Goal: Information Seeking & Learning: Find specific fact

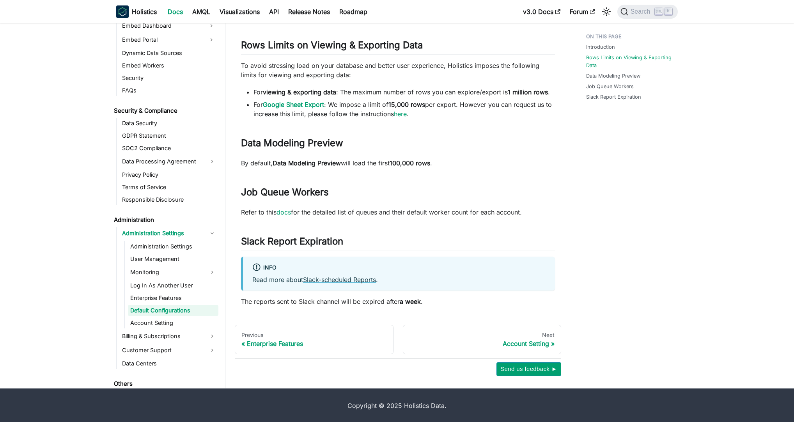
scroll to position [792, 0]
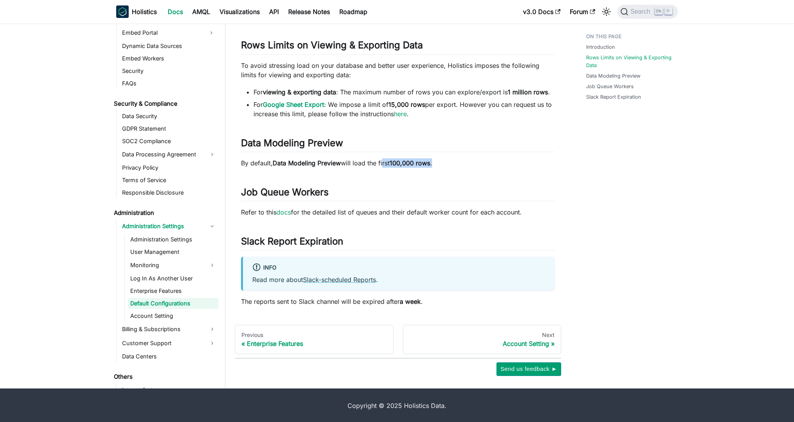
drag, startPoint x: 406, startPoint y: 161, endPoint x: 504, endPoint y: 159, distance: 98.3
click at [503, 159] on p "By default, Data Modeling Preview will load the first 100,000 rows ." at bounding box center [398, 162] width 314 height 9
click at [504, 159] on p "By default, Data Modeling Preview will load the first 100,000 rows ." at bounding box center [398, 162] width 314 height 9
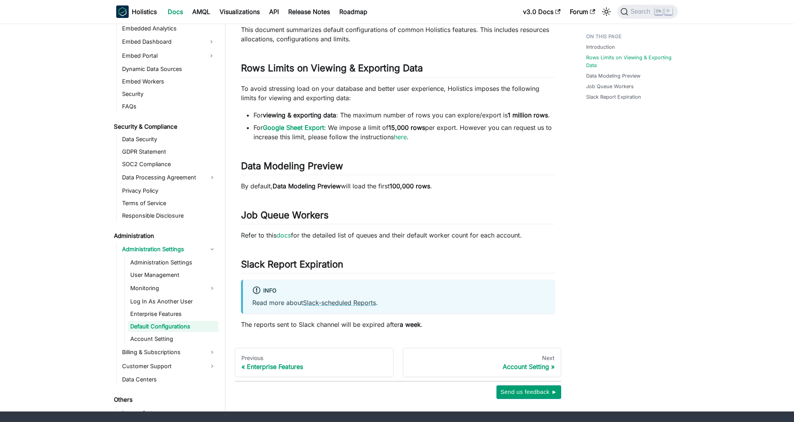
scroll to position [62, 0]
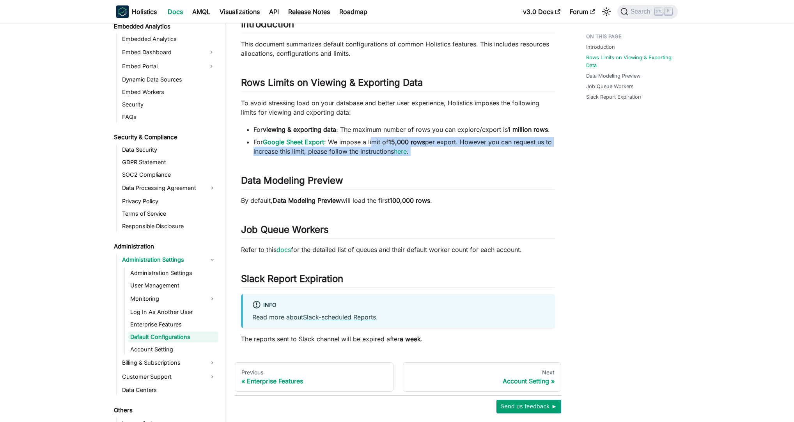
drag, startPoint x: 413, startPoint y: 149, endPoint x: 551, endPoint y: 161, distance: 138.6
click at [551, 161] on div "Default Configurations Introduction ​ This document summarizes default configur…" at bounding box center [398, 164] width 314 height 360
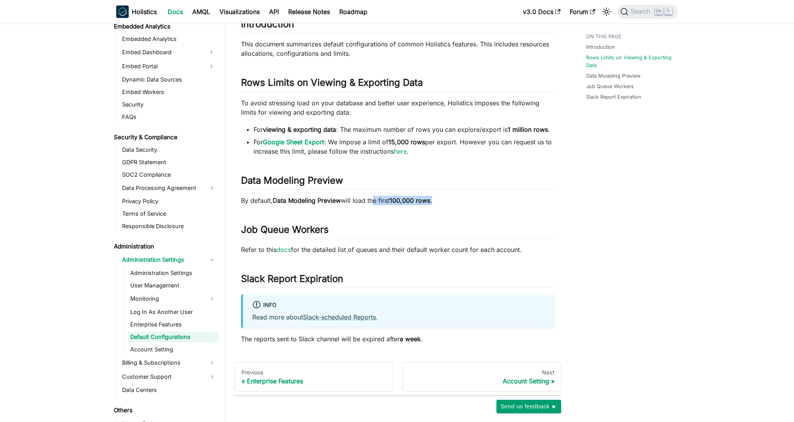
drag, startPoint x: 382, startPoint y: 197, endPoint x: 488, endPoint y: 199, distance: 105.7
click at [488, 199] on p "By default, Data Modeling Preview will load the first 100,000 rows ." at bounding box center [398, 200] width 314 height 9
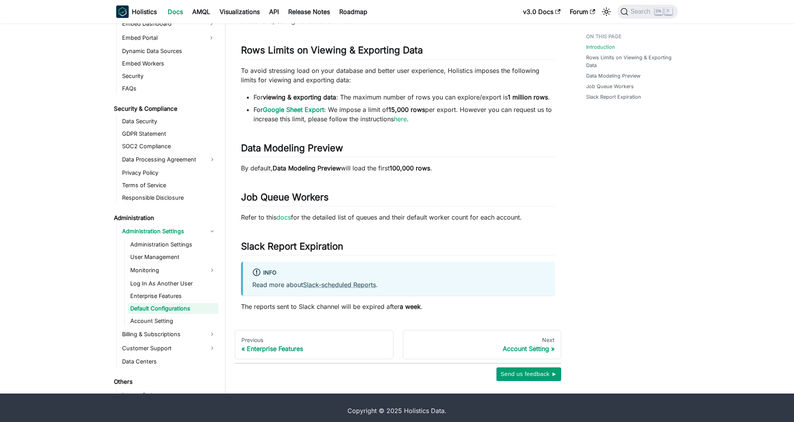
scroll to position [99, 0]
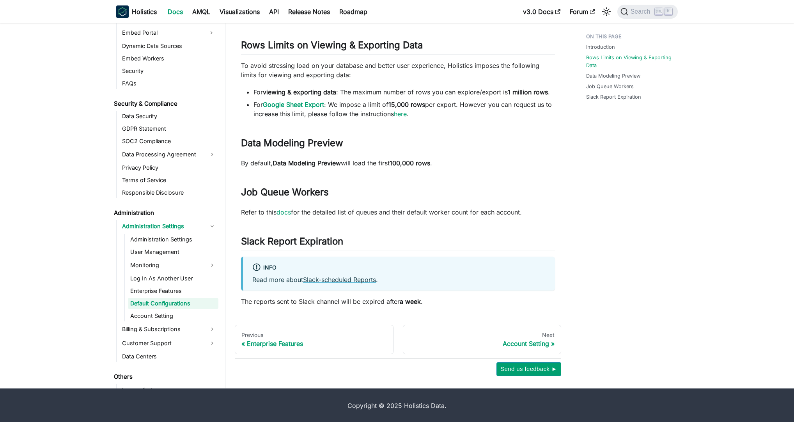
click at [609, 168] on div "Introduction Rows Limits on Viewing & Exporting Data Data Modeling Preview Job …" at bounding box center [627, 153] width 115 height 446
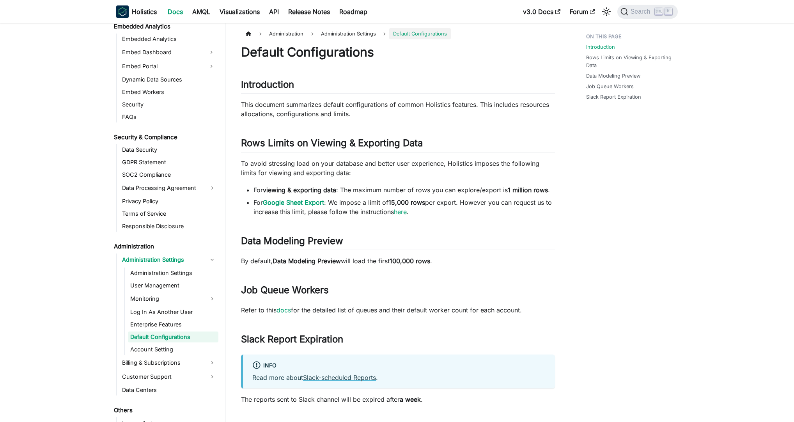
scroll to position [0, 0]
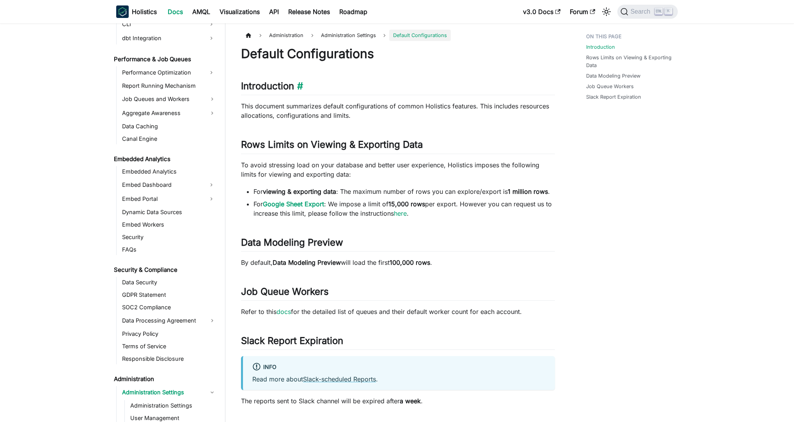
scroll to position [792, 0]
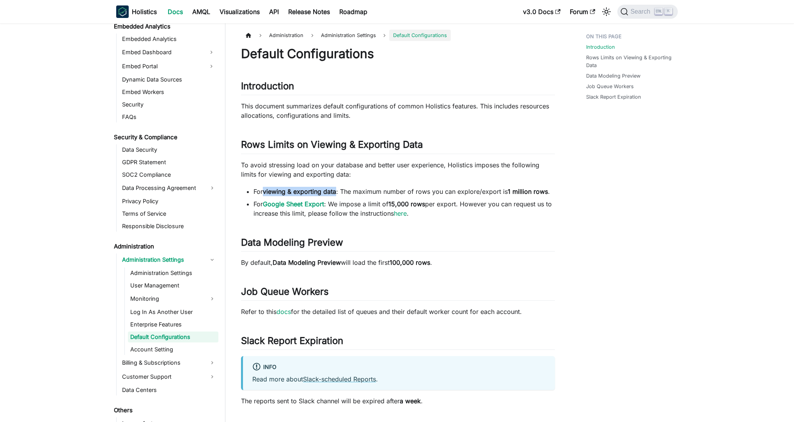
drag, startPoint x: 265, startPoint y: 190, endPoint x: 337, endPoint y: 188, distance: 71.8
click at [336, 188] on strong "viewing & exporting data" at bounding box center [299, 192] width 73 height 8
copy strong "viewing & exporting data"
click at [351, 193] on li "For viewing & exporting data : The maximum number of rows you can explore/expor…" at bounding box center [403, 191] width 301 height 9
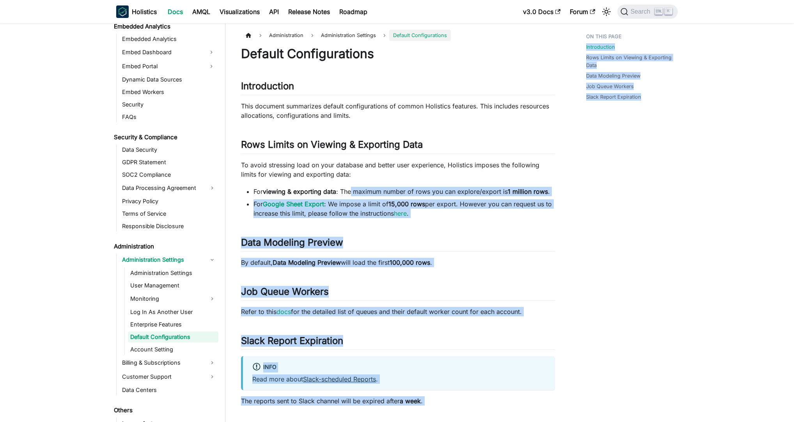
drag, startPoint x: 359, startPoint y: 192, endPoint x: 697, endPoint y: 199, distance: 338.2
click at [697, 199] on main "Administration Administration Settings Default Configurations On this page Defa…" at bounding box center [509, 255] width 569 height 464
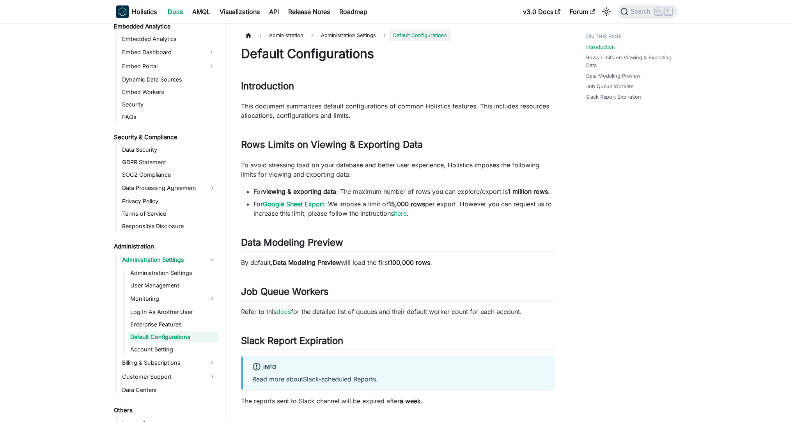
click at [697, 199] on main "Administration Administration Settings Default Configurations On this page Defa…" at bounding box center [509, 255] width 569 height 464
